Goal: Navigation & Orientation: Find specific page/section

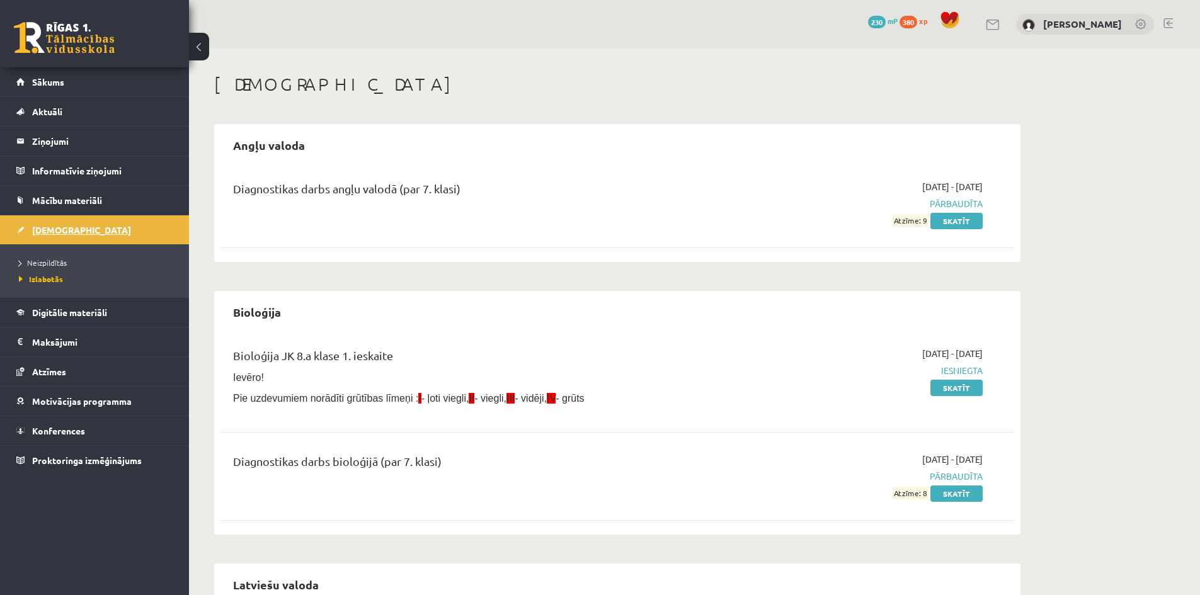
scroll to position [63, 0]
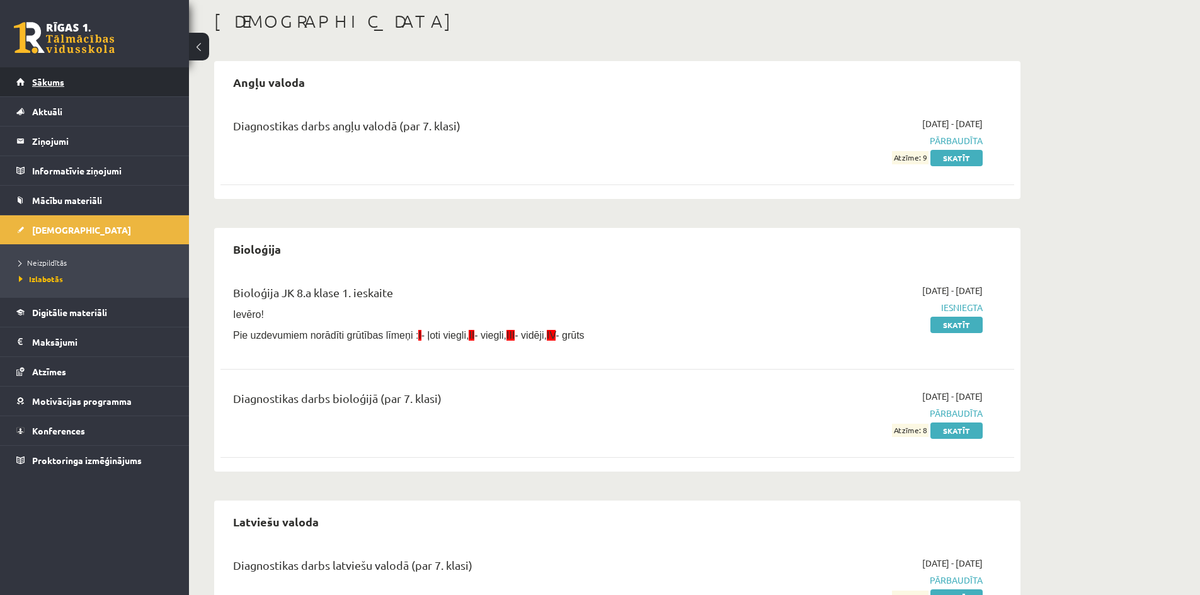
click at [37, 85] on span "Sākums" at bounding box center [48, 81] width 32 height 11
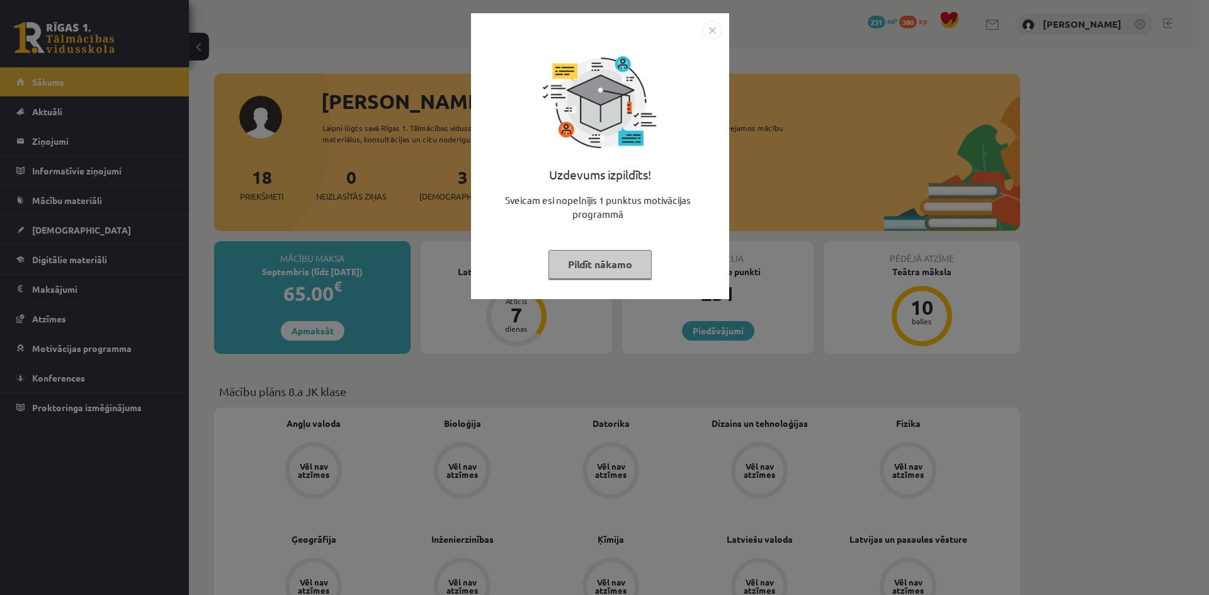
click at [600, 268] on button "Pildīt nākamo" at bounding box center [599, 264] width 103 height 29
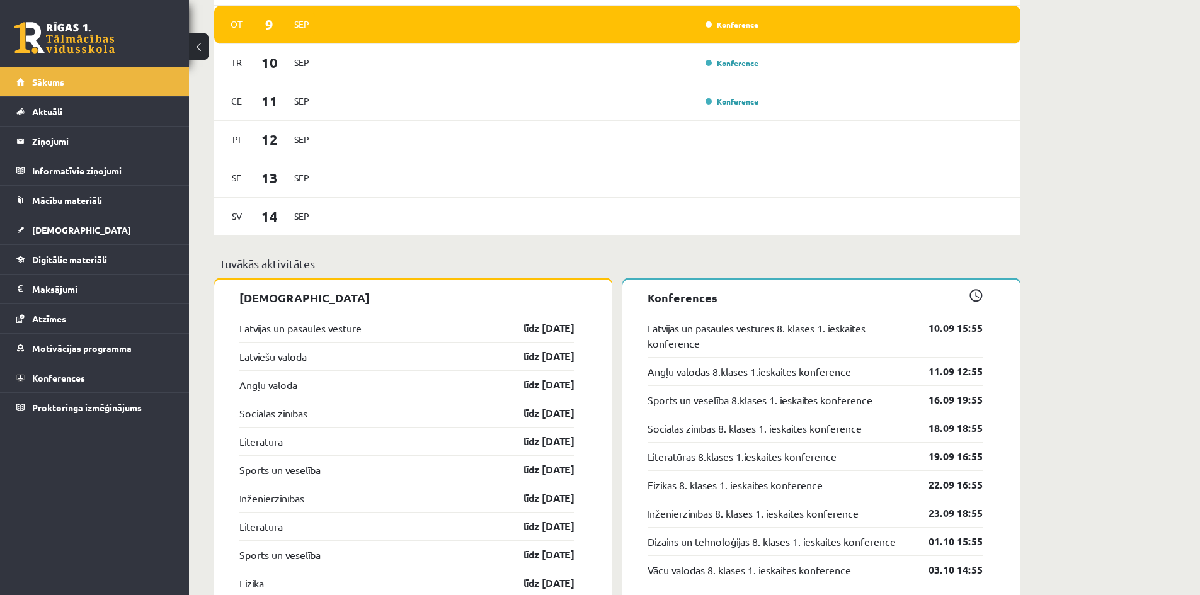
scroll to position [803, 0]
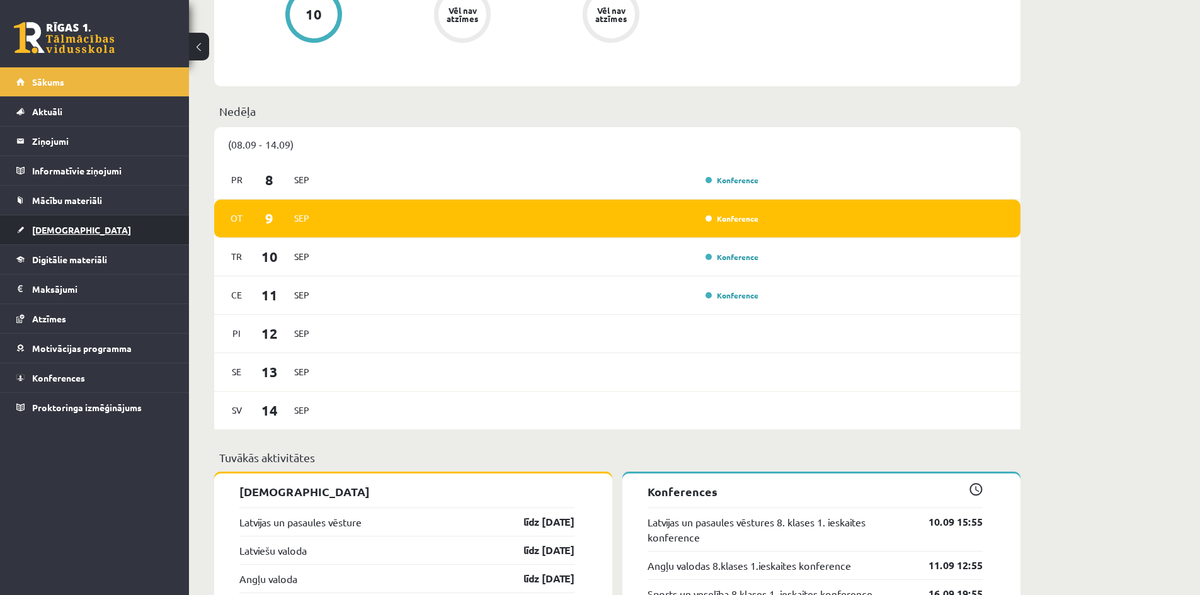
click at [56, 229] on span "[DEMOGRAPHIC_DATA]" at bounding box center [81, 229] width 99 height 11
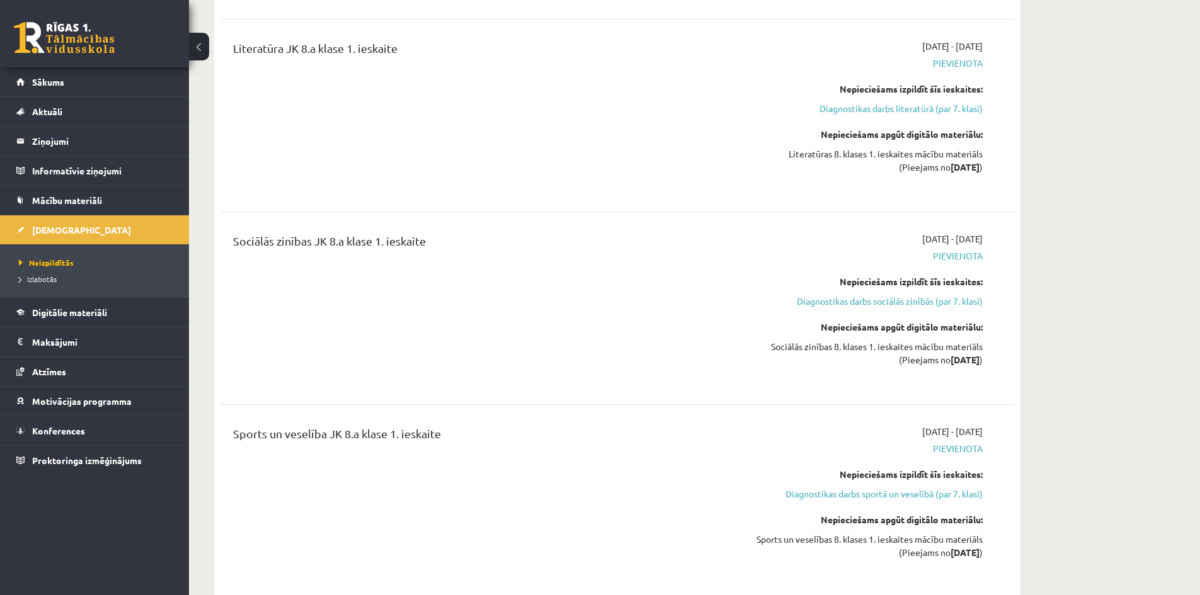
scroll to position [1055, 0]
